Goal: Navigation & Orientation: Find specific page/section

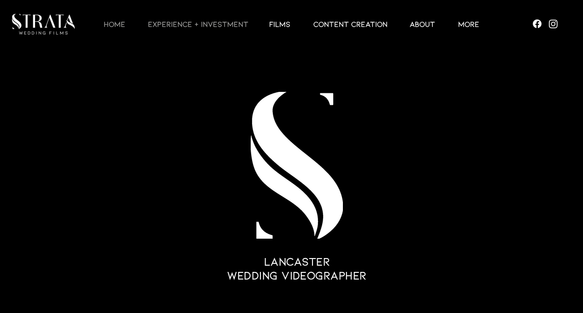
click at [179, 29] on p "EXPERIENCE + INVESTMENT" at bounding box center [198, 23] width 110 height 11
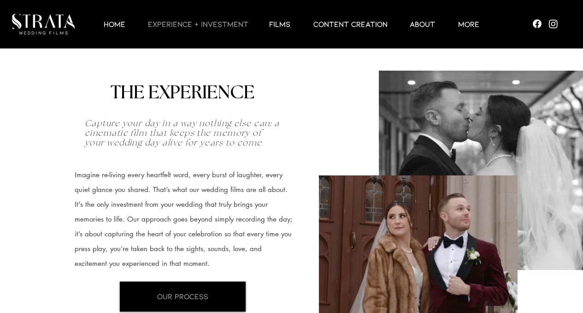
scroll to position [53, 0]
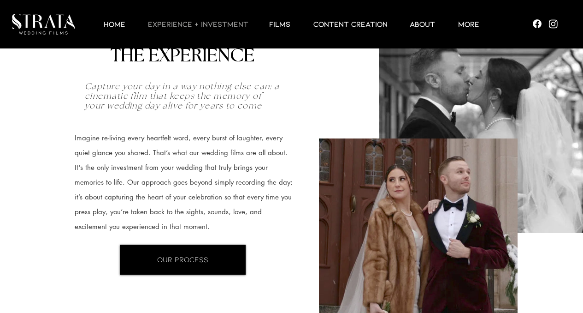
click at [421, 30] on div at bounding box center [298, 24] width 420 height 48
click at [421, 24] on p "ABOUT" at bounding box center [422, 23] width 35 height 11
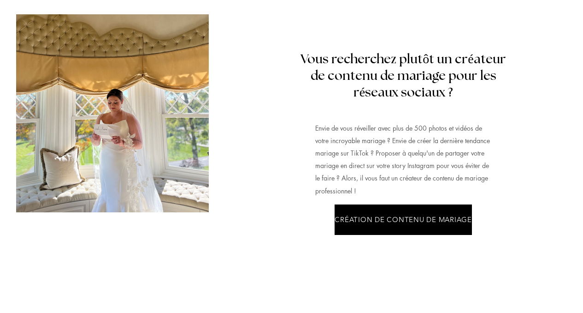
scroll to position [2586, 0]
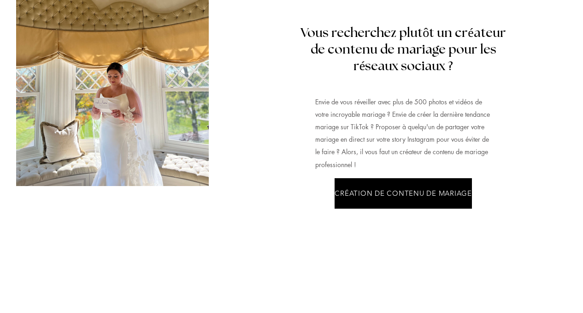
click at [237, 137] on div at bounding box center [386, 102] width 320 height 275
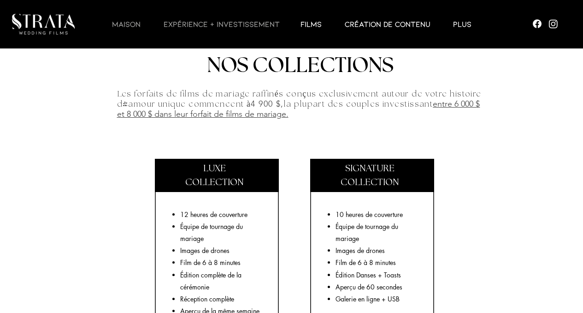
scroll to position [1445, 0]
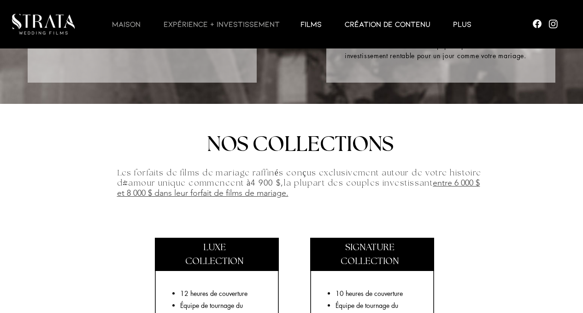
click at [134, 22] on font "MAISON" at bounding box center [126, 23] width 29 height 9
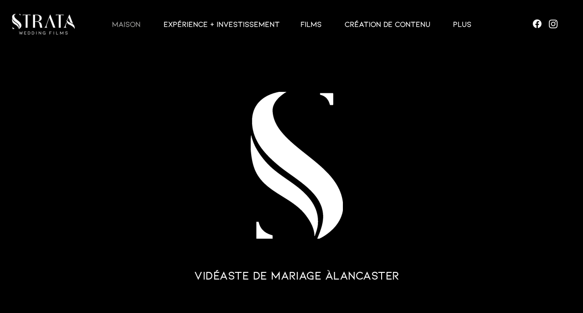
click at [124, 27] on font "MAISON" at bounding box center [126, 23] width 29 height 9
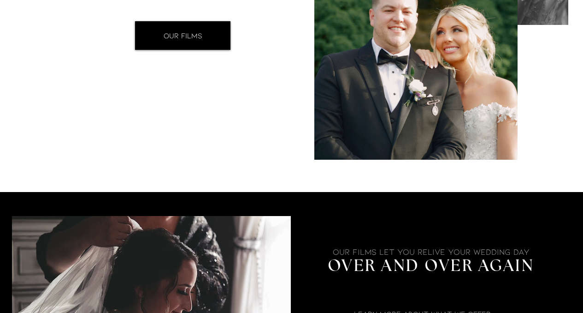
scroll to position [1353, 0]
